Goal: Navigation & Orientation: Find specific page/section

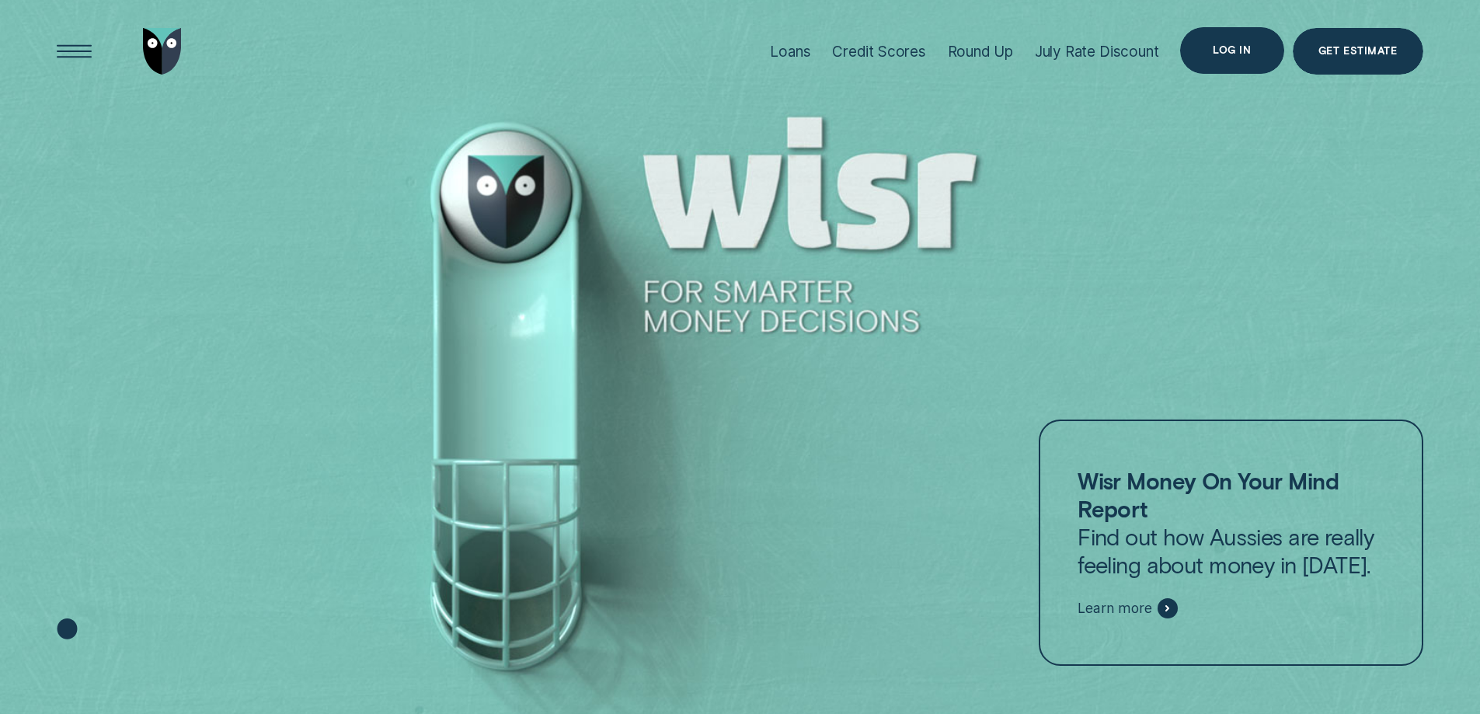
click at [1264, 46] on div "Log in" at bounding box center [1231, 50] width 103 height 47
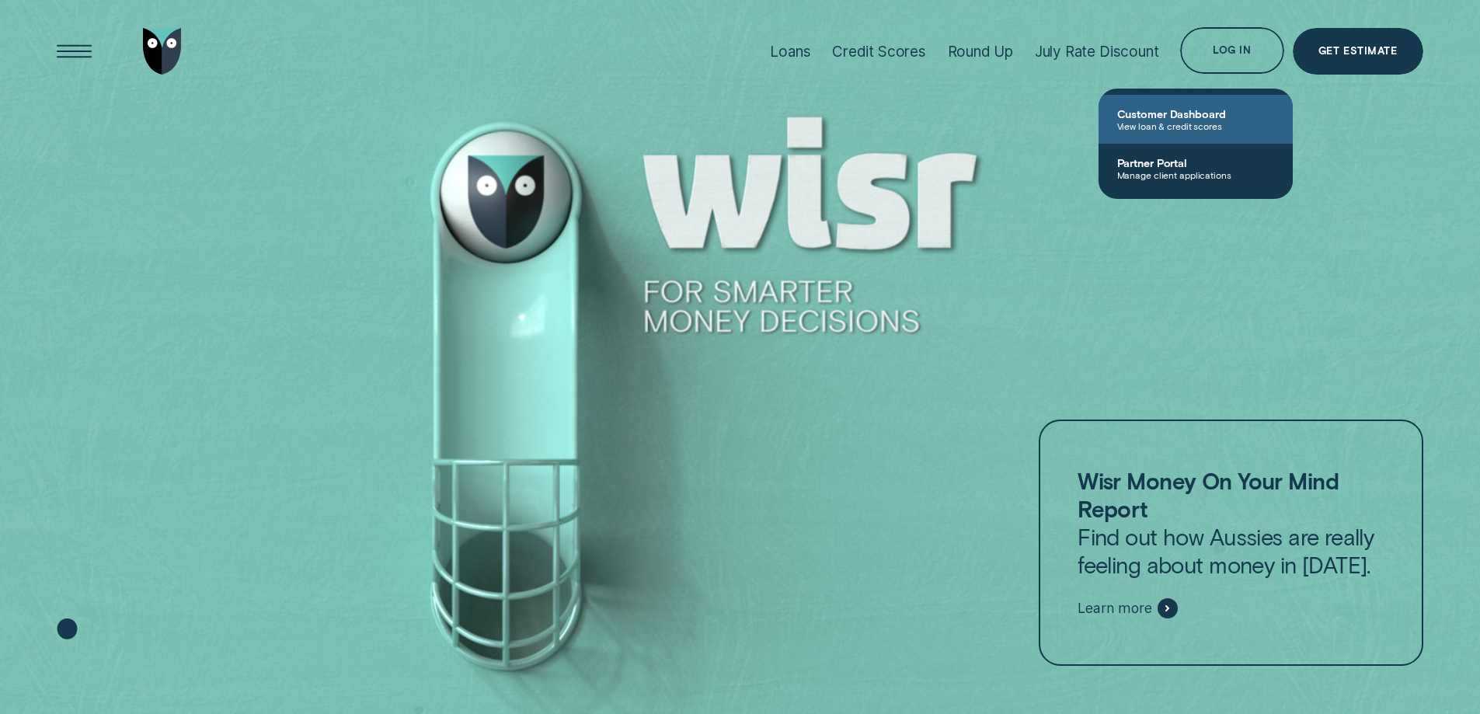
click at [1205, 124] on span "View loan & credit scores" at bounding box center [1195, 125] width 157 height 11
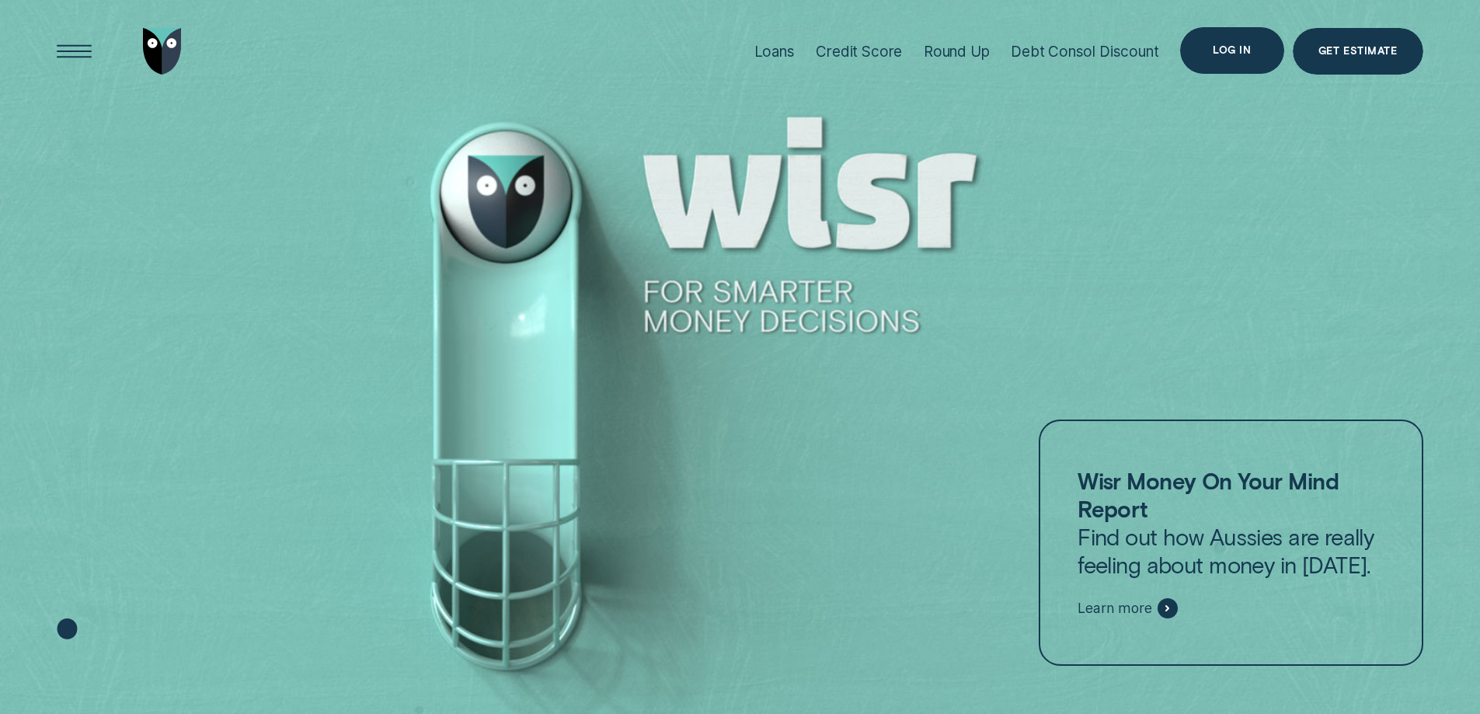
click at [1237, 51] on div "Log in" at bounding box center [1231, 50] width 38 height 9
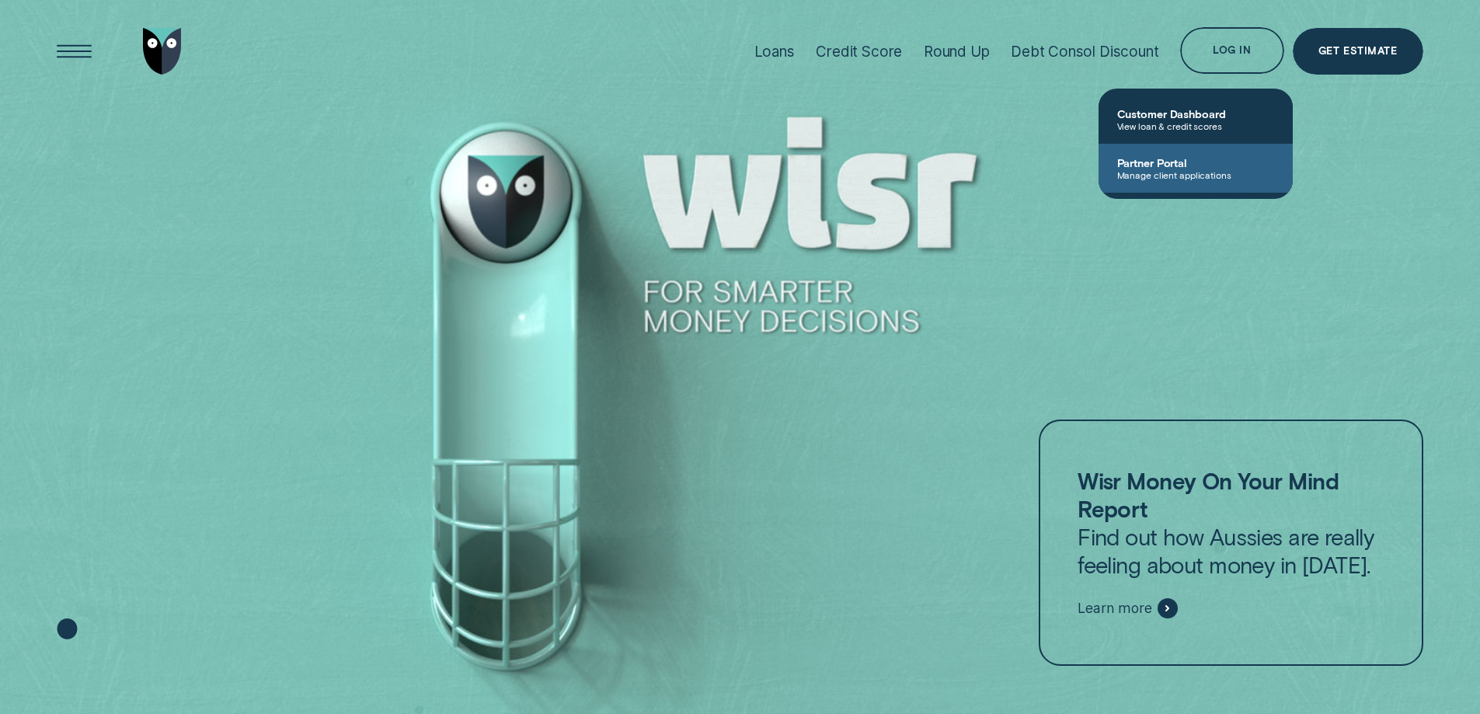
click at [1178, 174] on span "Manage client applications" at bounding box center [1195, 174] width 157 height 11
